Goal: Task Accomplishment & Management: Use online tool/utility

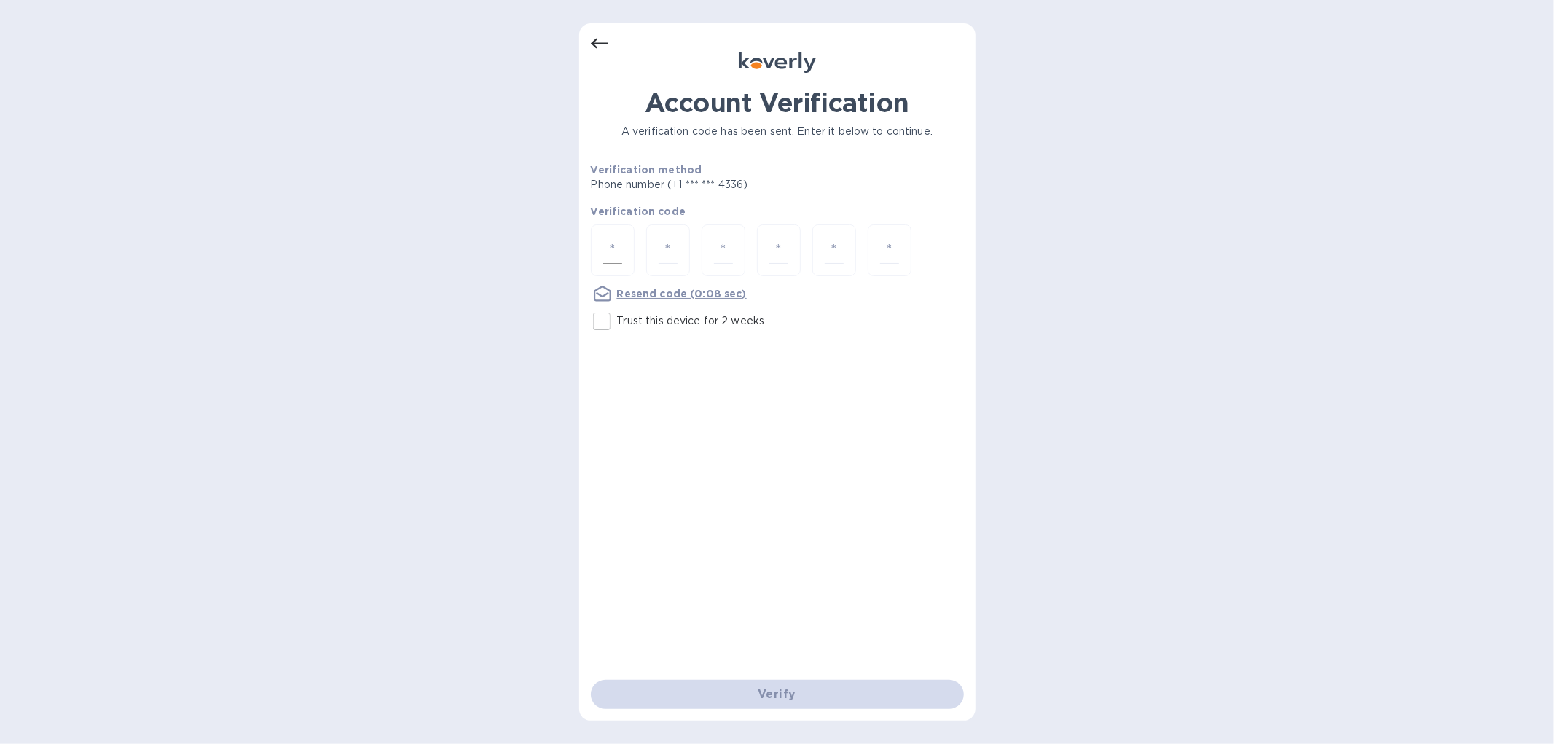
click at [605, 248] on input "number" at bounding box center [612, 250] width 19 height 27
type input "4"
type input "1"
type input "5"
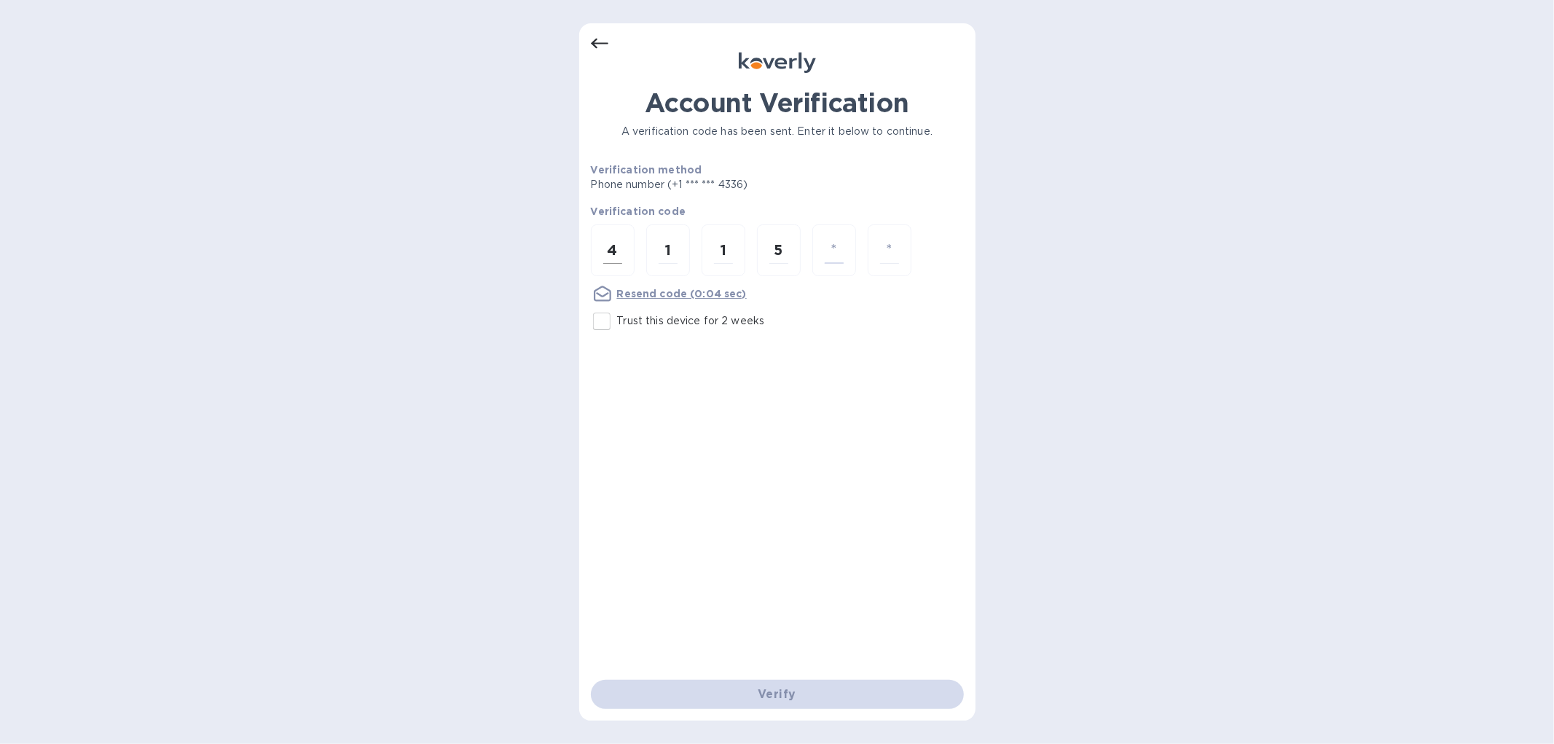
type input "6"
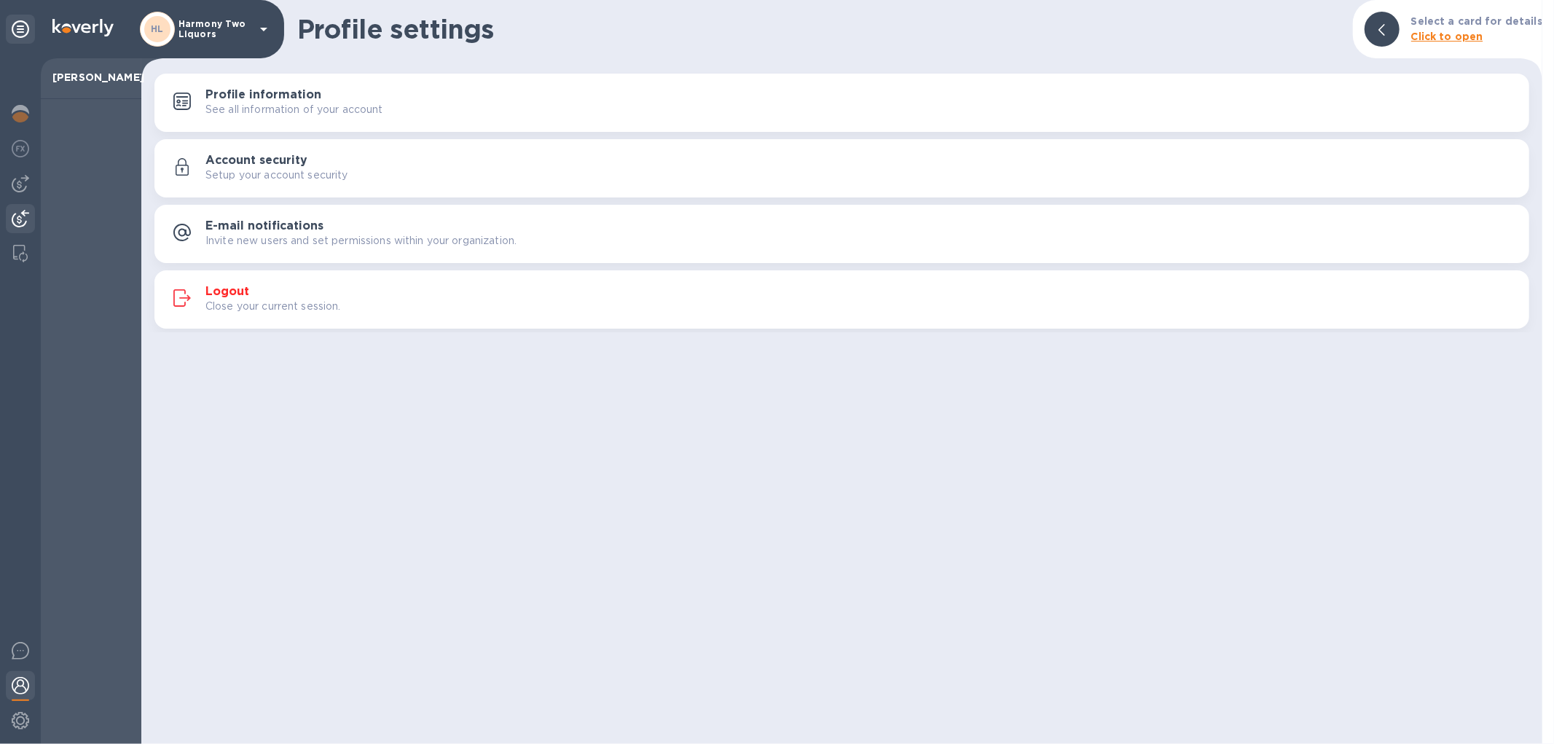
click at [20, 208] on div at bounding box center [20, 220] width 29 height 32
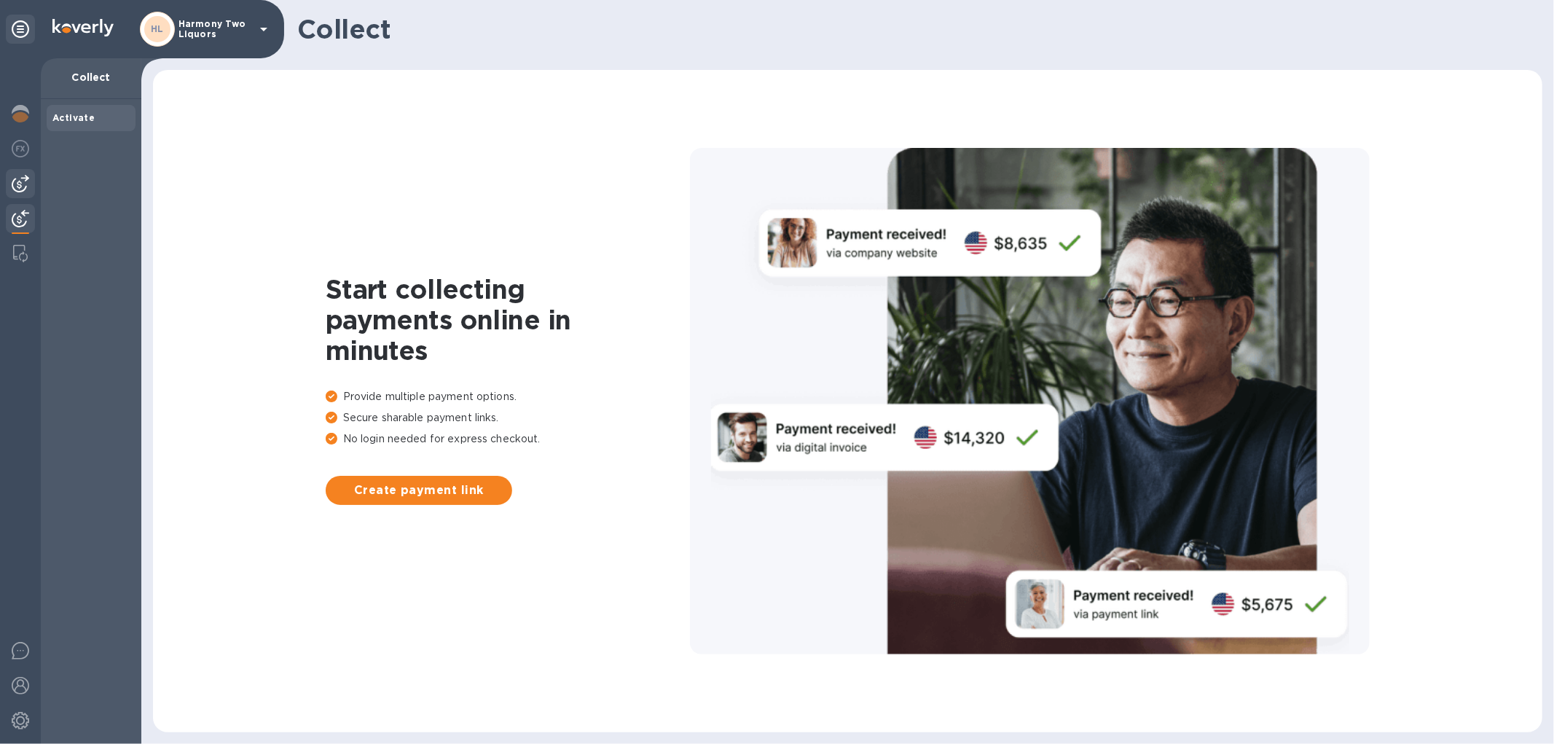
click at [9, 184] on div at bounding box center [20, 183] width 29 height 29
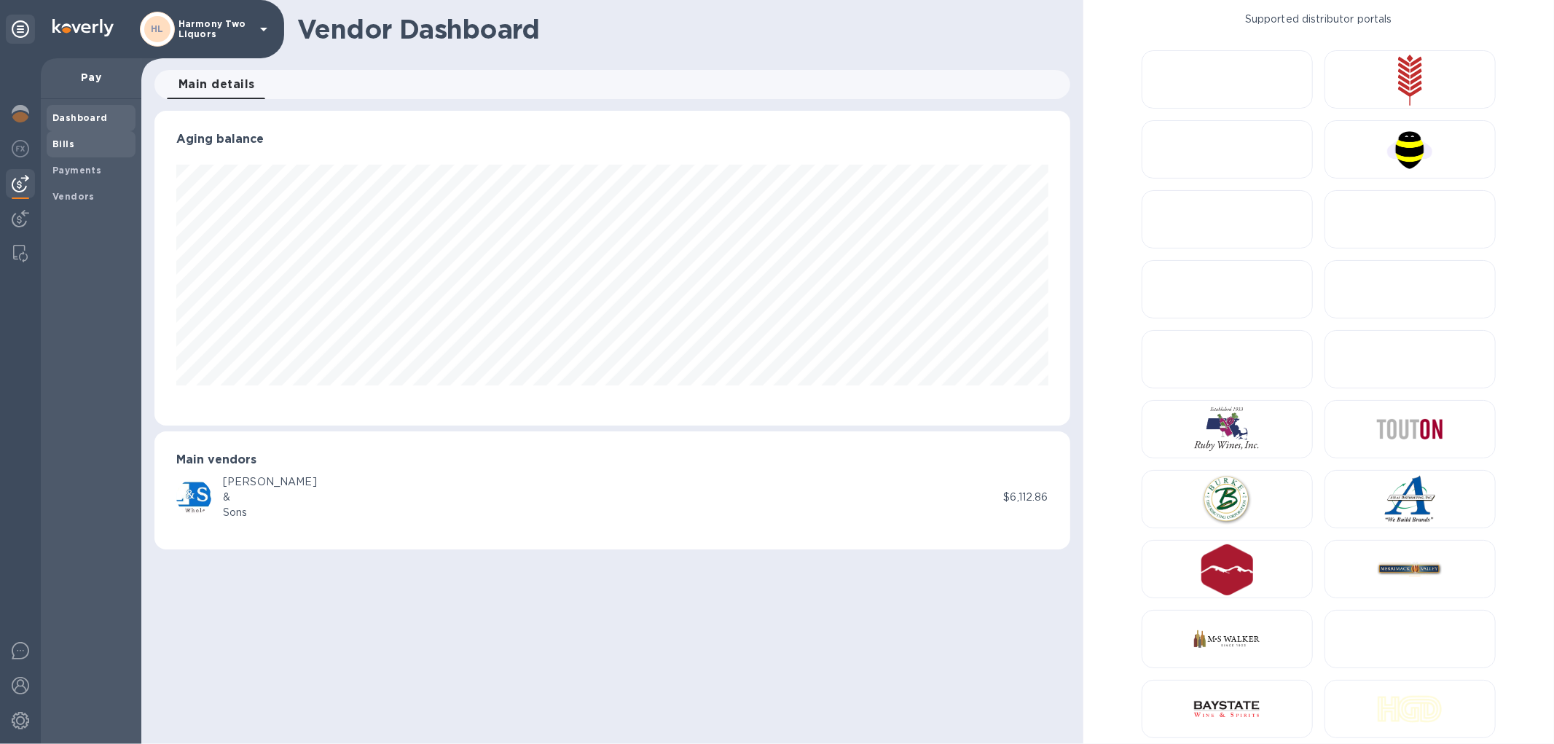
click at [85, 141] on span "Bills" at bounding box center [90, 144] width 77 height 15
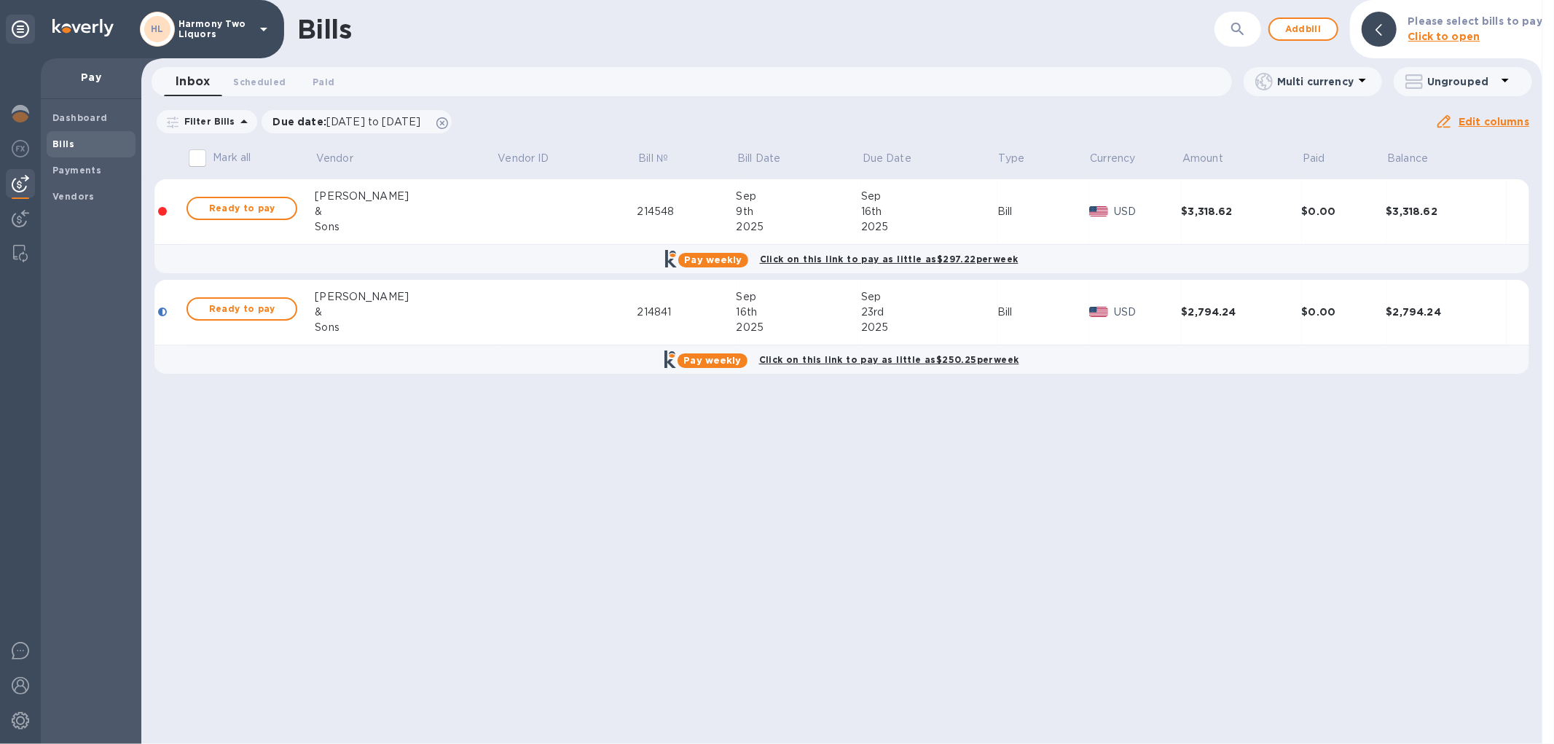
click at [497, 227] on td at bounding box center [567, 212] width 141 height 66
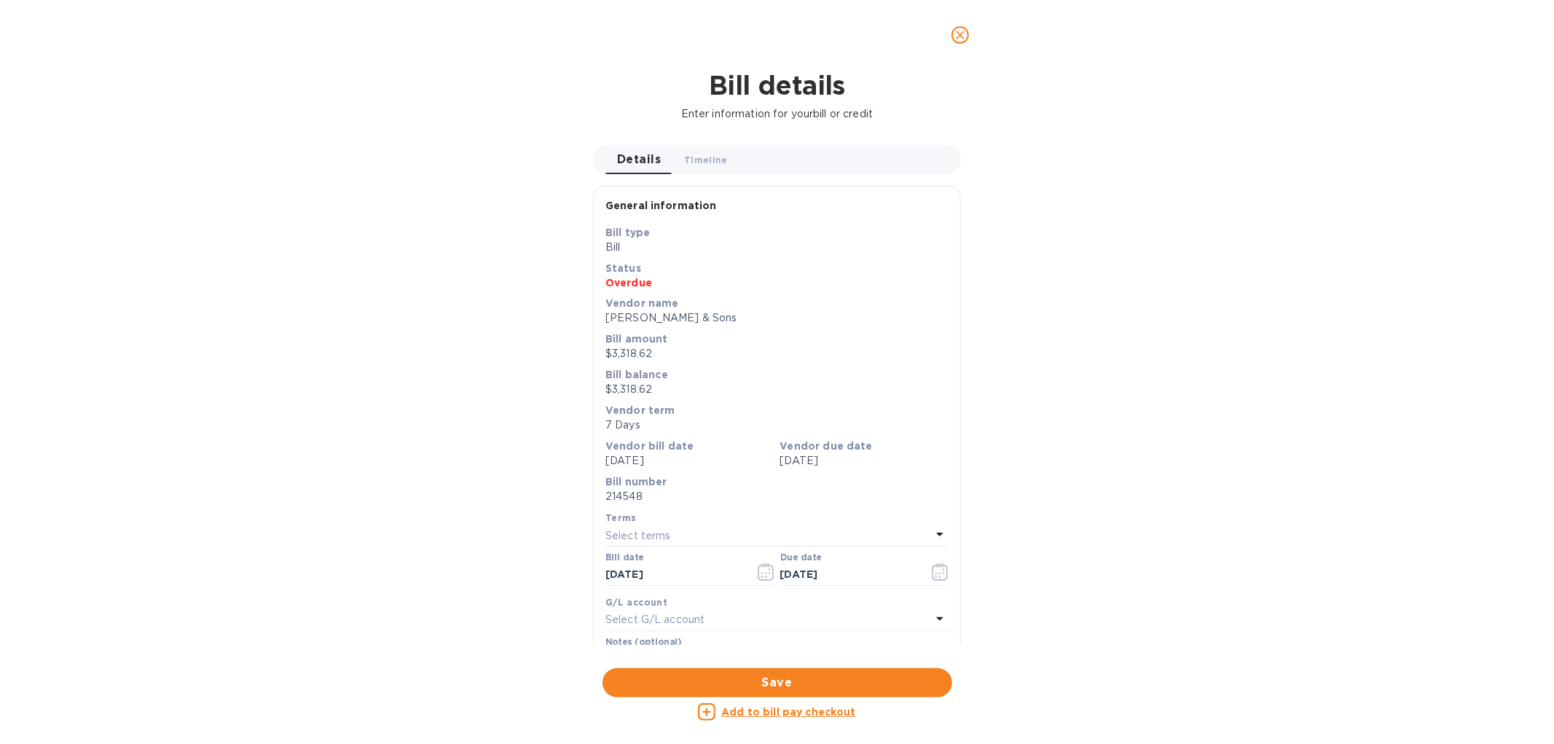
click at [969, 41] on button "close" at bounding box center [960, 34] width 35 height 35
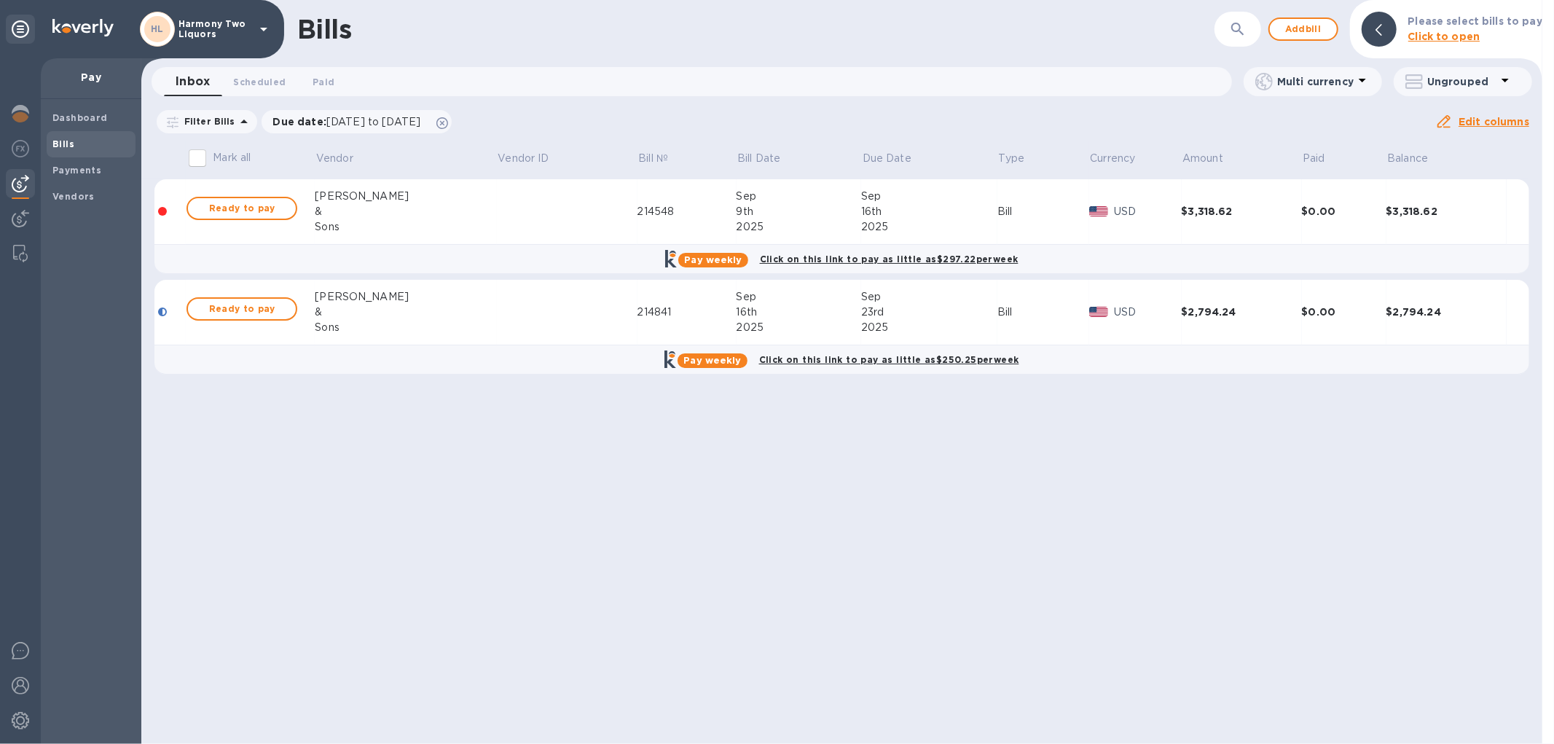
click at [181, 213] on td at bounding box center [169, 212] width 31 height 66
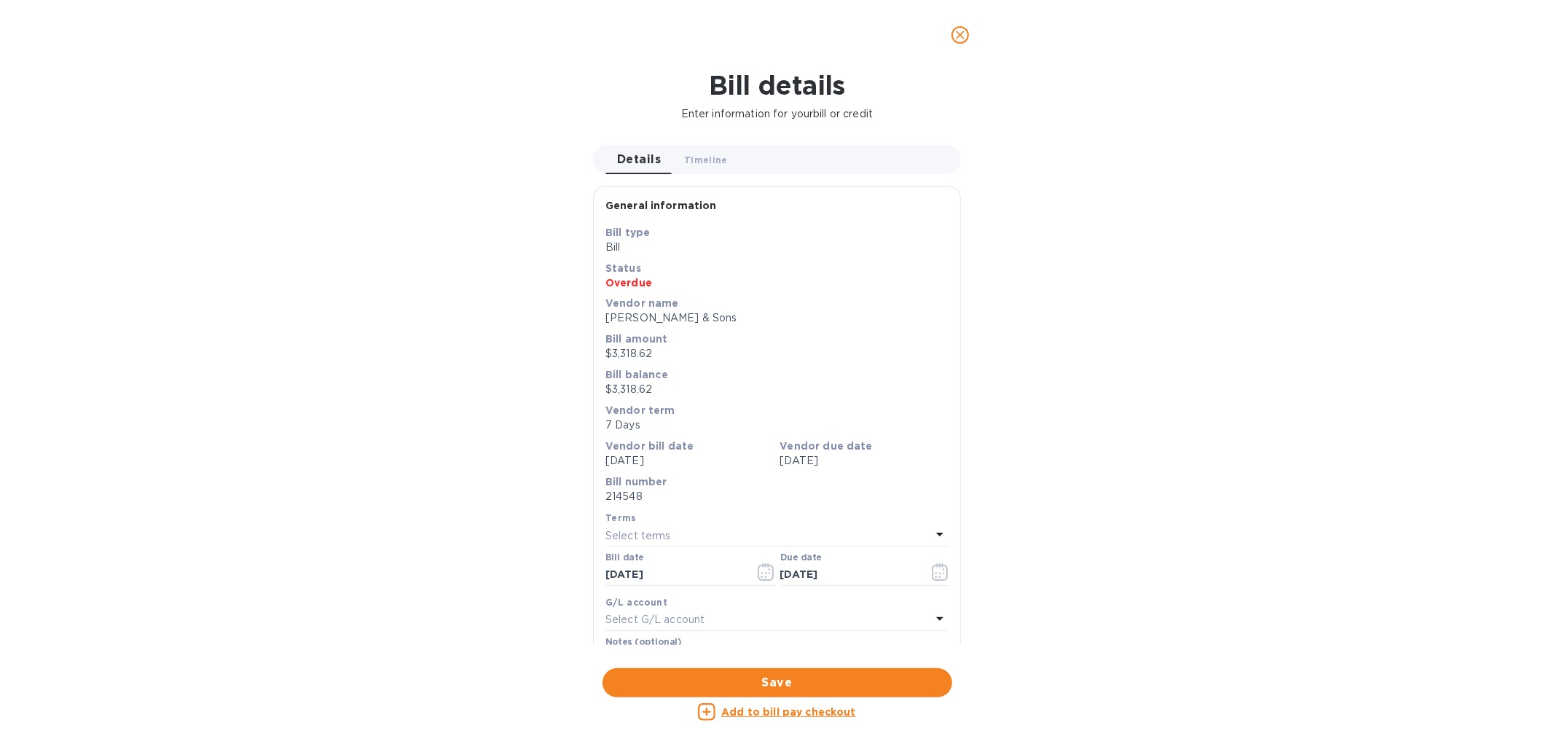
click at [966, 32] on icon "close" at bounding box center [960, 35] width 15 height 15
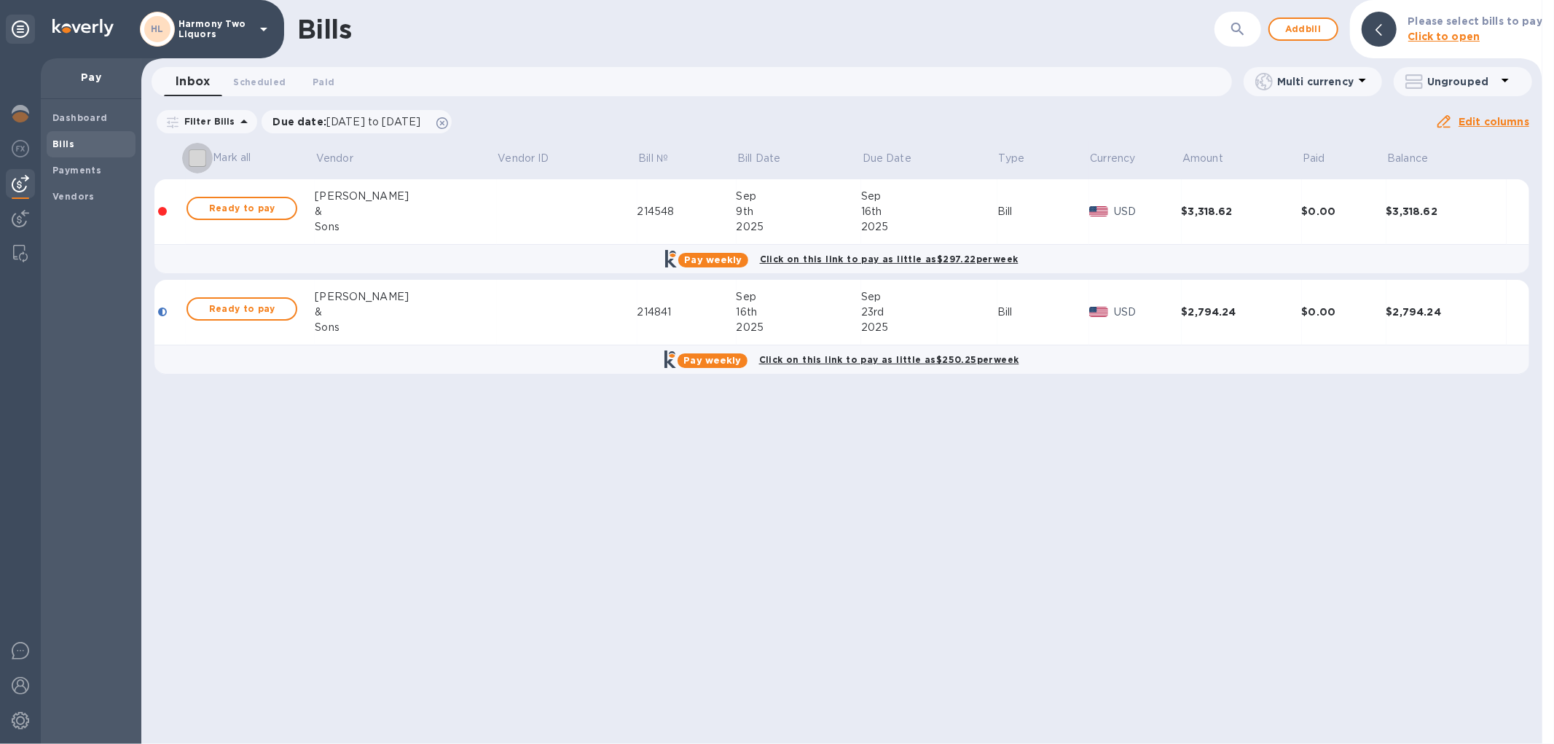
click at [184, 165] on input "Mark all" at bounding box center [197, 158] width 31 height 31
checkbox input "true"
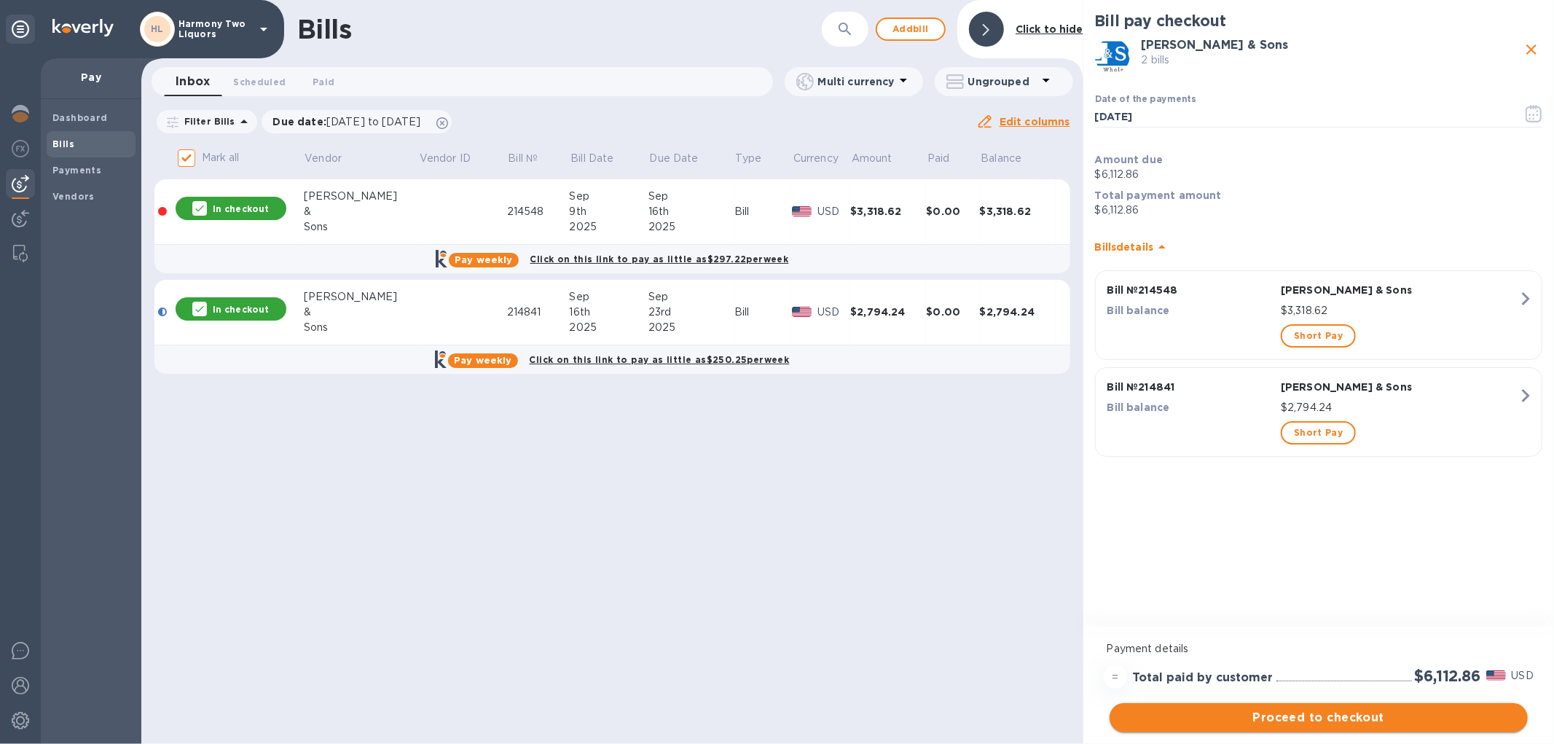
click at [1295, 715] on span "Proceed to checkout" at bounding box center [1318, 717] width 395 height 17
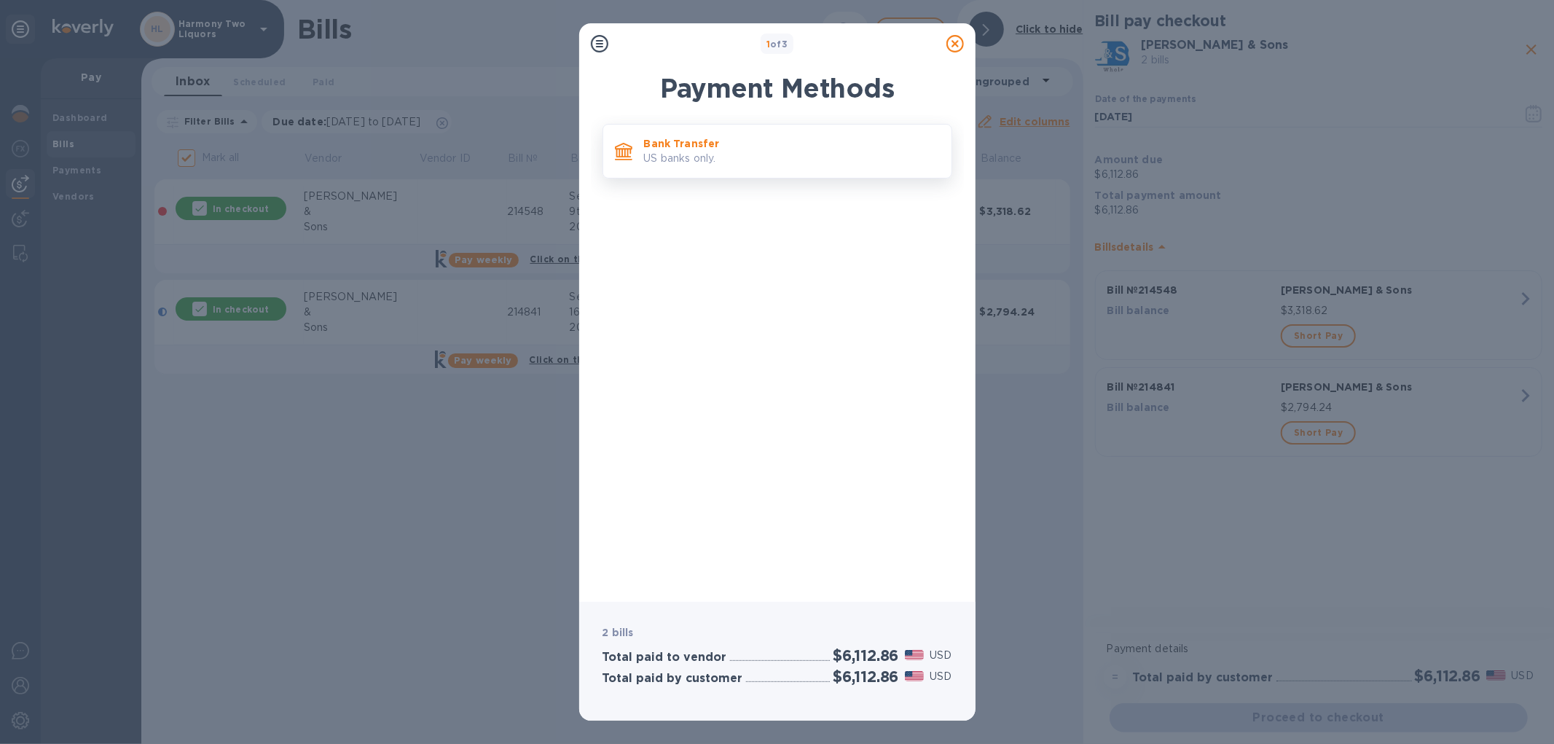
click at [776, 146] on p "Bank Transfer" at bounding box center [792, 143] width 296 height 15
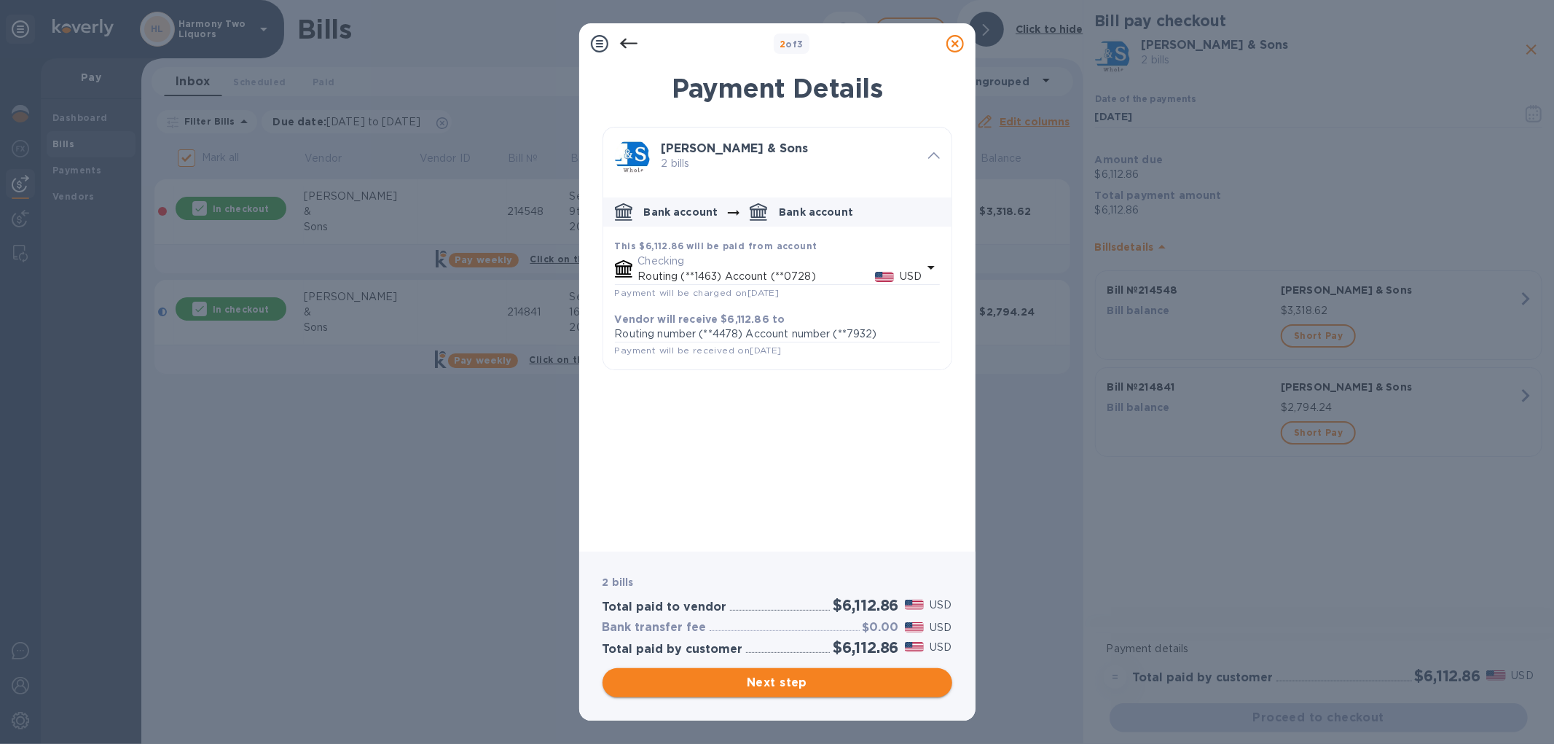
click at [746, 675] on span "Next step" at bounding box center [777, 682] width 326 height 17
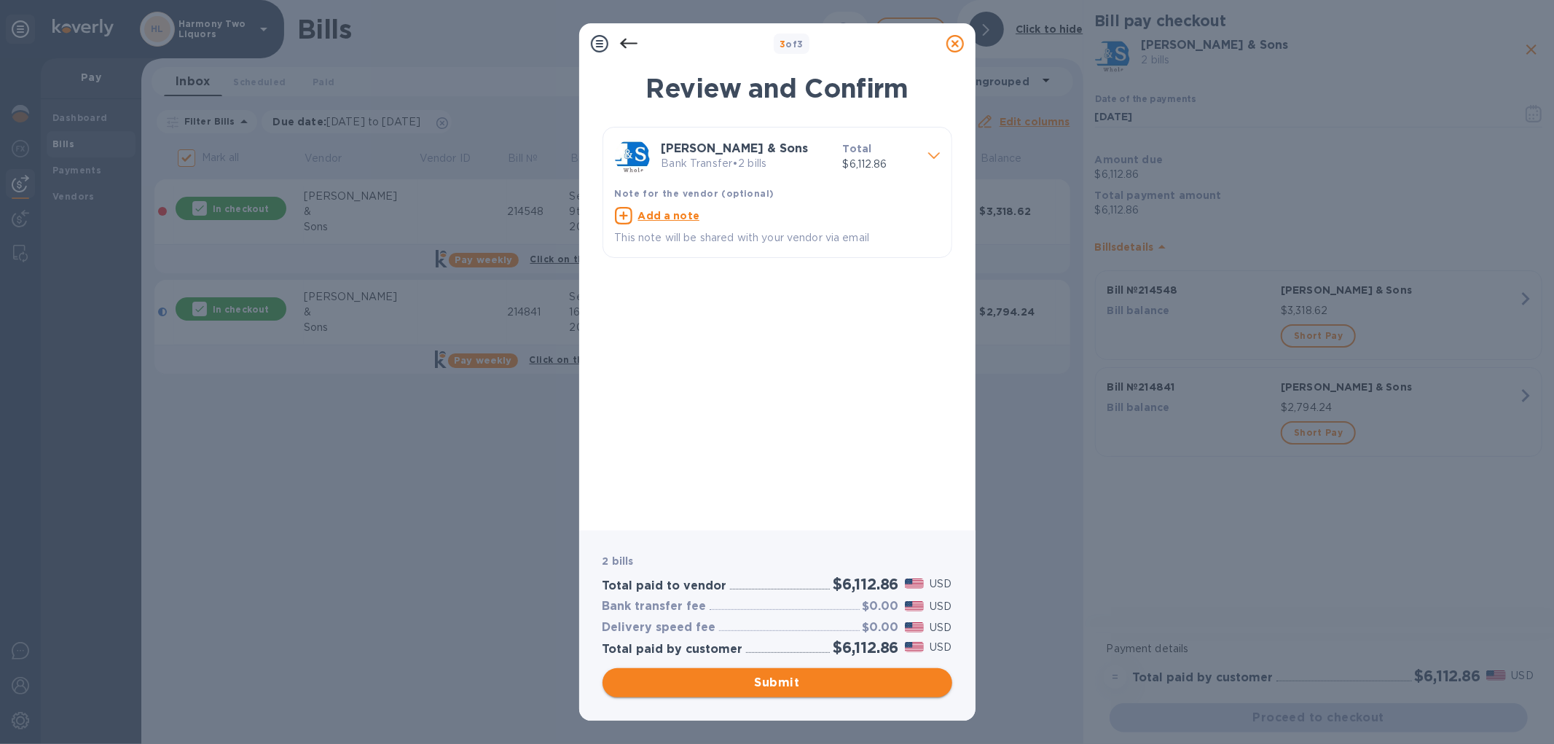
click at [795, 683] on span "Submit" at bounding box center [777, 682] width 326 height 17
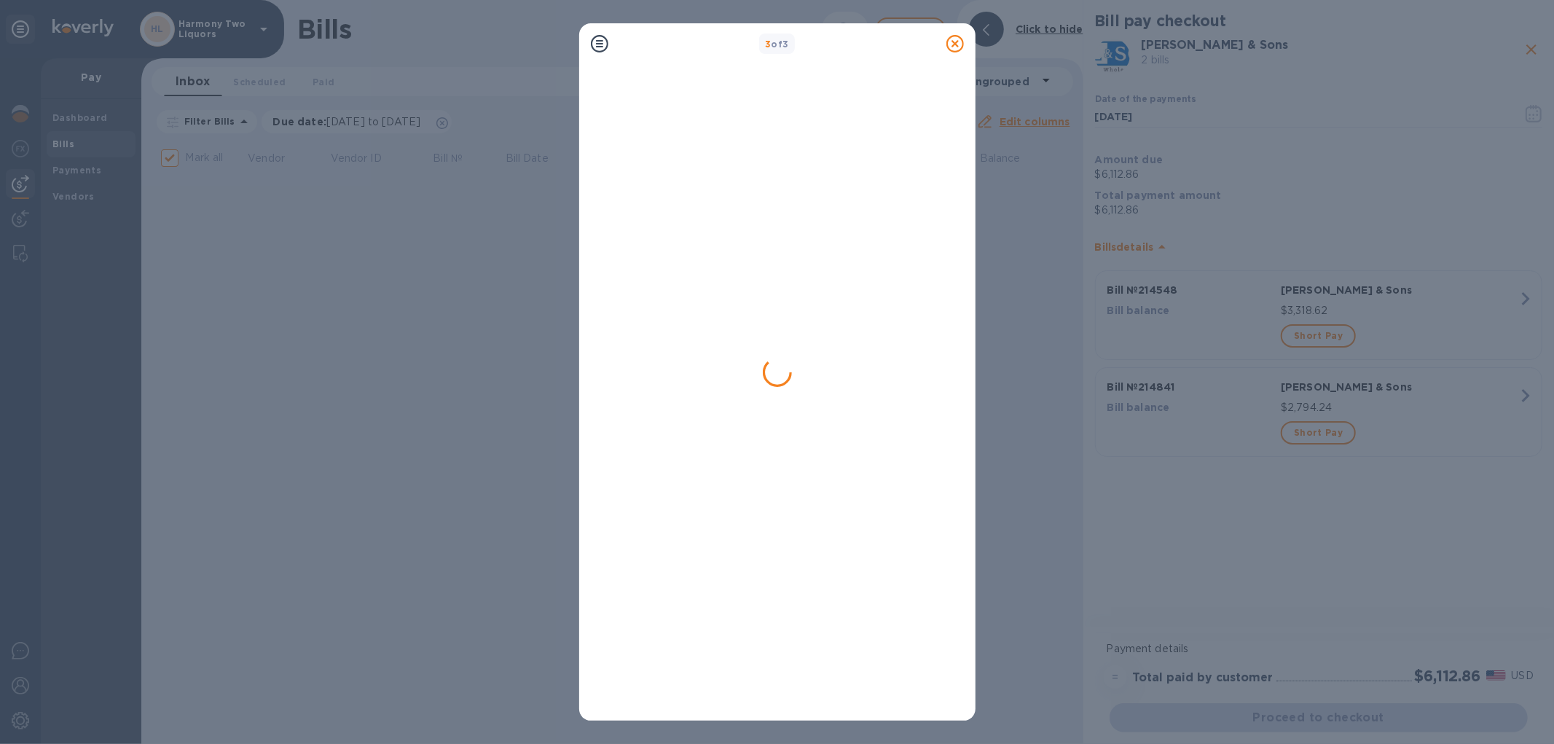
checkbox input "false"
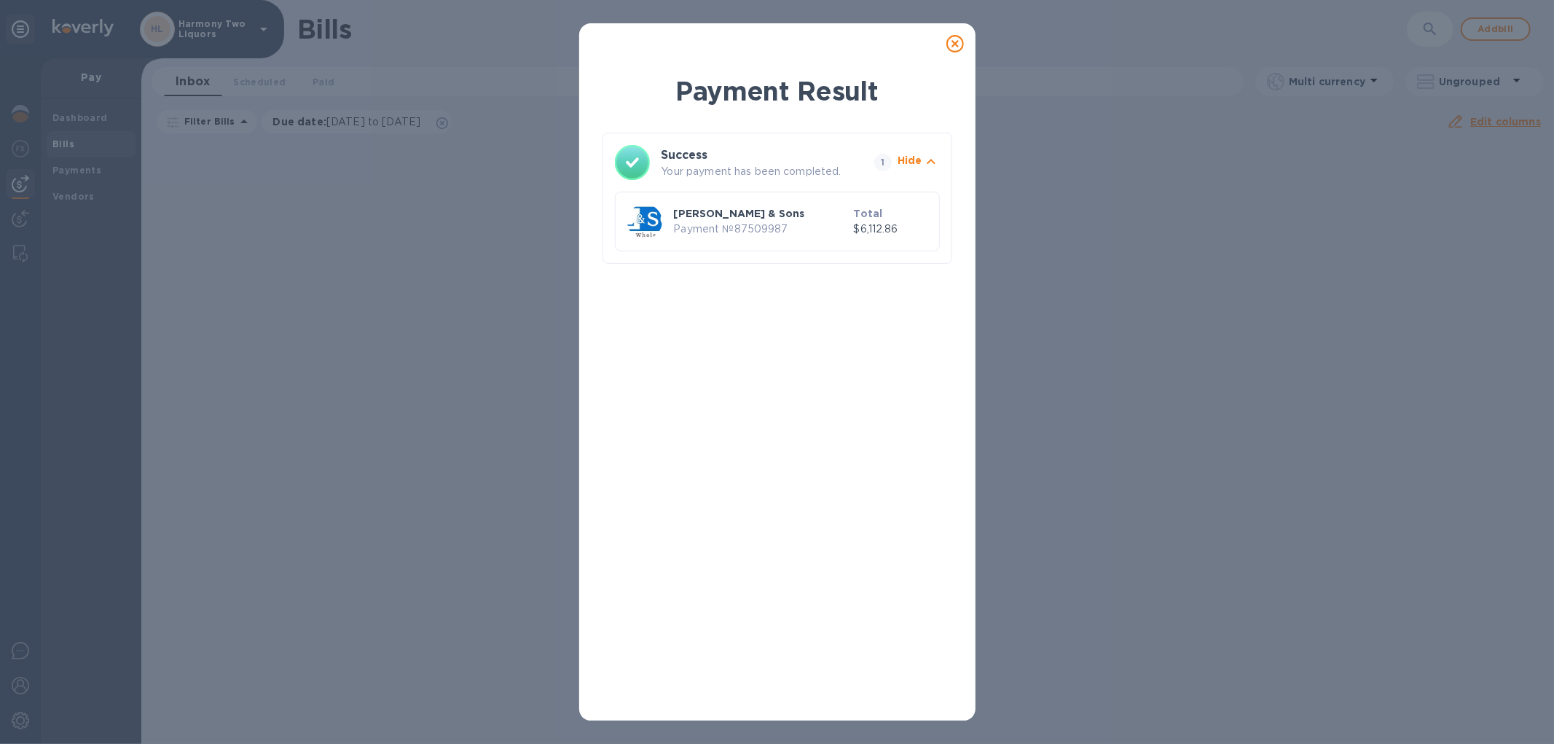
click at [951, 44] on icon at bounding box center [954, 43] width 17 height 17
